Goal: Task Accomplishment & Management: Use online tool/utility

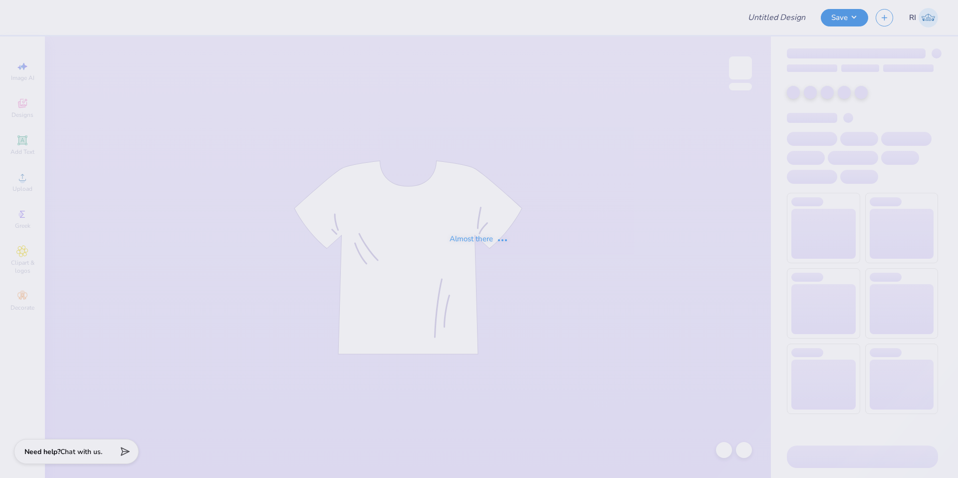
type input "512586A"
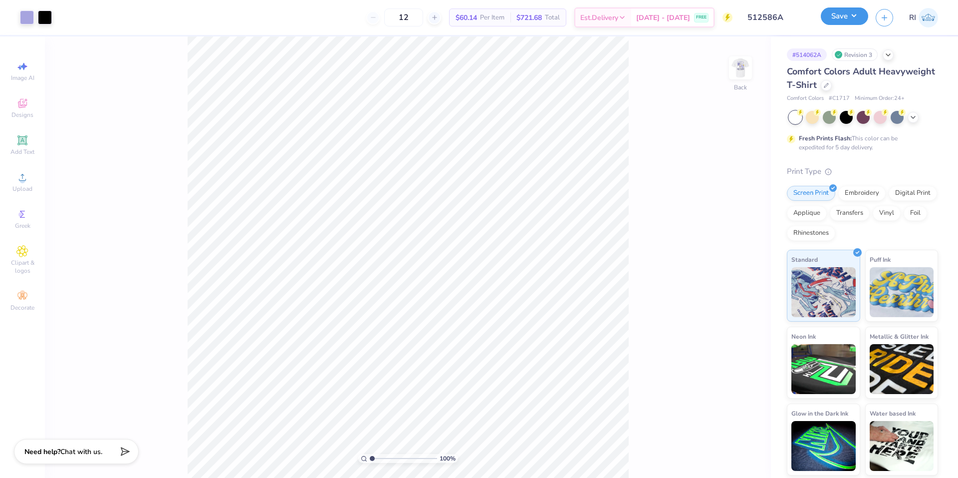
click at [861, 15] on button "Save" at bounding box center [844, 15] width 47 height 17
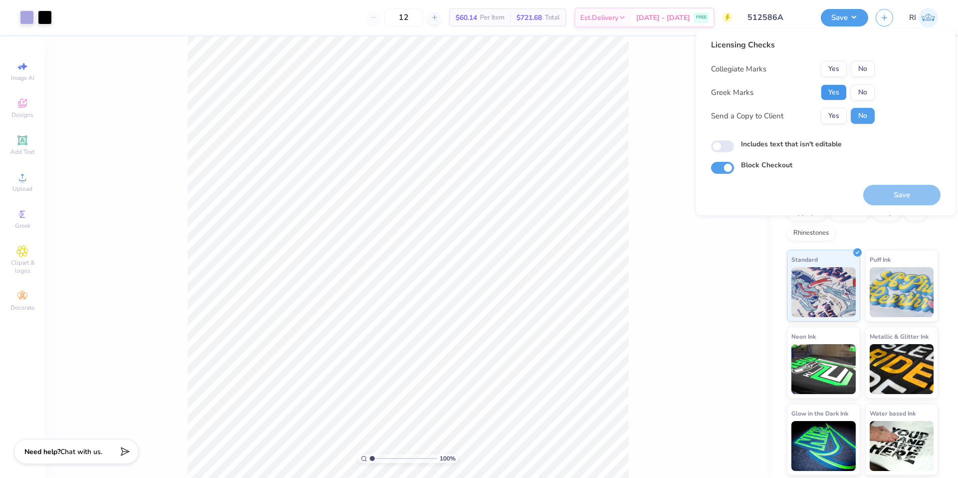
click at [839, 94] on button "Yes" at bounding box center [834, 92] width 26 height 16
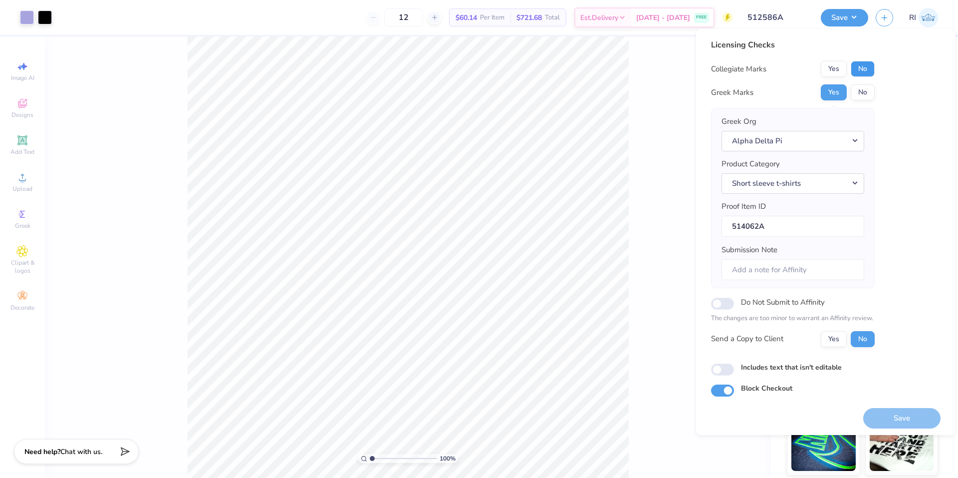
click at [862, 74] on button "No" at bounding box center [863, 69] width 24 height 16
click at [891, 415] on button "Save" at bounding box center [901, 418] width 77 height 20
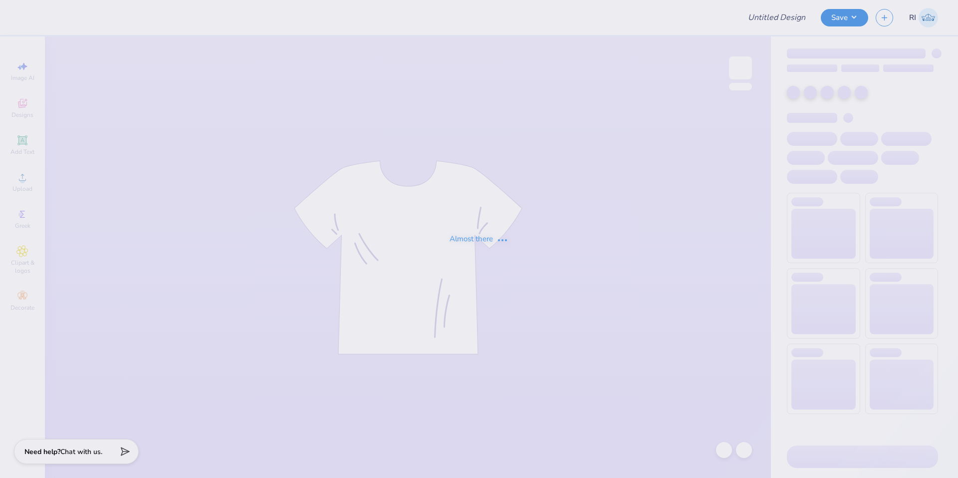
type input "512586A"
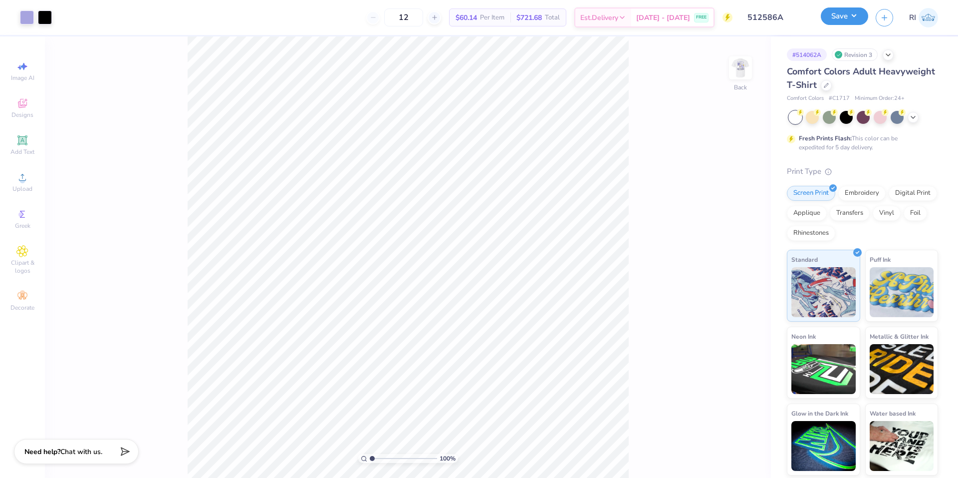
click at [856, 15] on button "Save" at bounding box center [844, 15] width 47 height 17
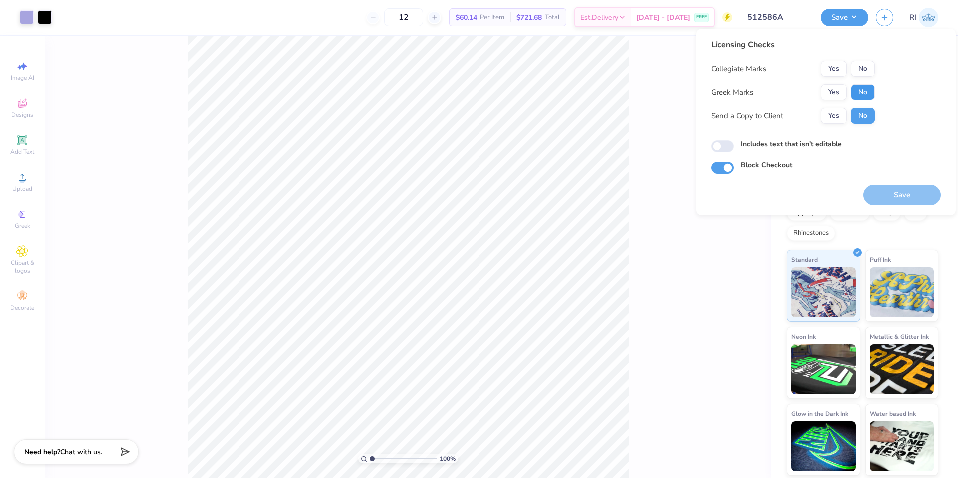
click at [873, 99] on button "No" at bounding box center [863, 92] width 24 height 16
click at [868, 74] on button "No" at bounding box center [863, 69] width 24 height 16
click at [900, 191] on button "Save" at bounding box center [901, 195] width 77 height 20
